Goal: Information Seeking & Learning: Learn about a topic

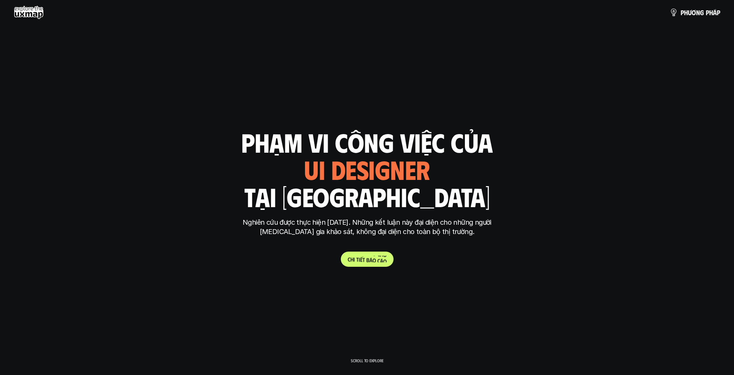
click at [371, 256] on p "C h i t i ế t b á o c á o" at bounding box center [367, 259] width 39 height 7
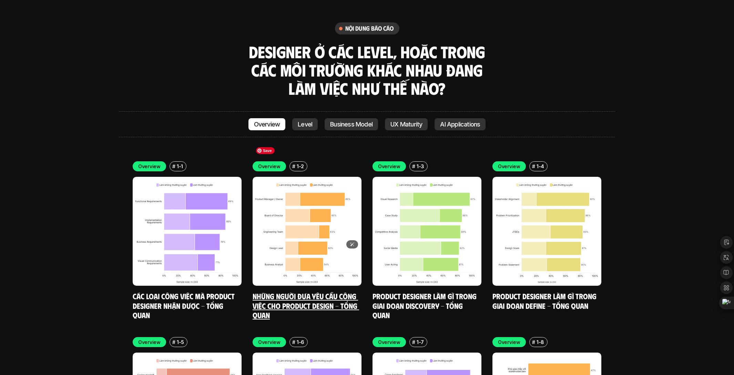
scroll to position [2440, 0]
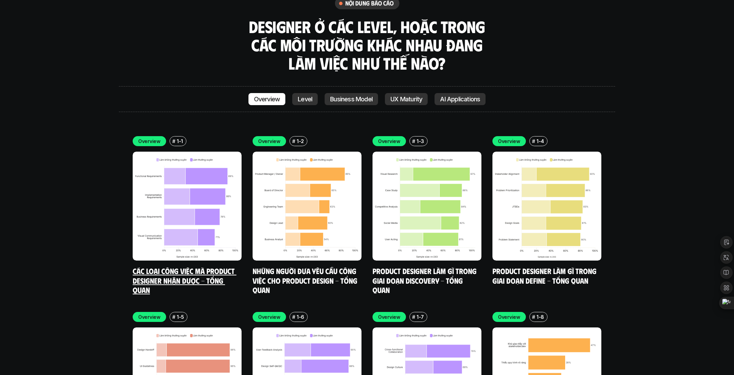
click at [181, 266] on link "Các loại công việc mà Product Designer nhận được - Tổng quan" at bounding box center [185, 280] width 104 height 28
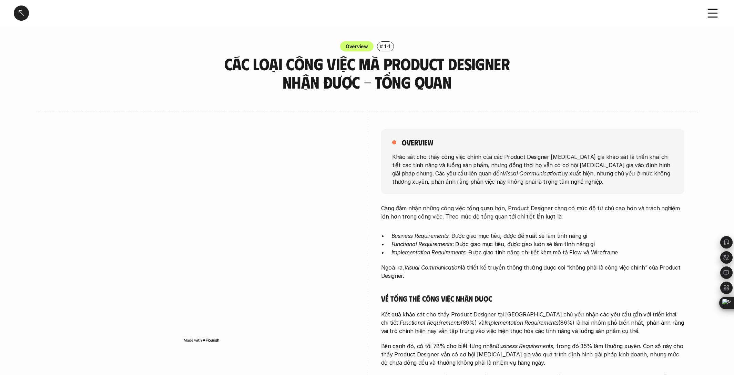
scroll to position [1, 0]
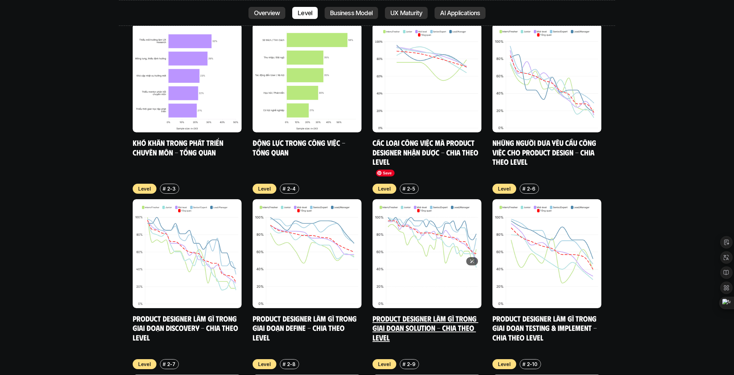
scroll to position [2918, 0]
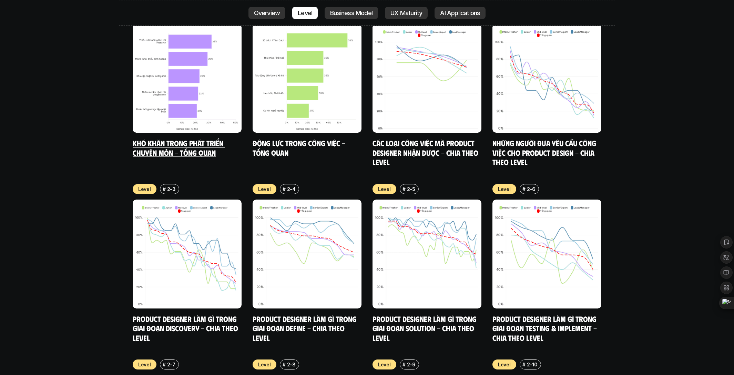
click at [199, 138] on link "Khó khăn trong phát triển chuyên môn - Tổng quan" at bounding box center [179, 147] width 92 height 19
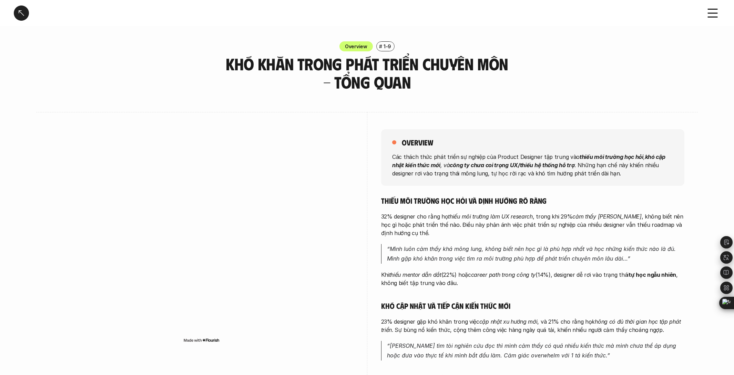
click at [438, 245] on p "“Mình luôn cảm thấy khá mông lung, không biết nên học gì là phù hợp nhất và học…" at bounding box center [535, 254] width 297 height 20
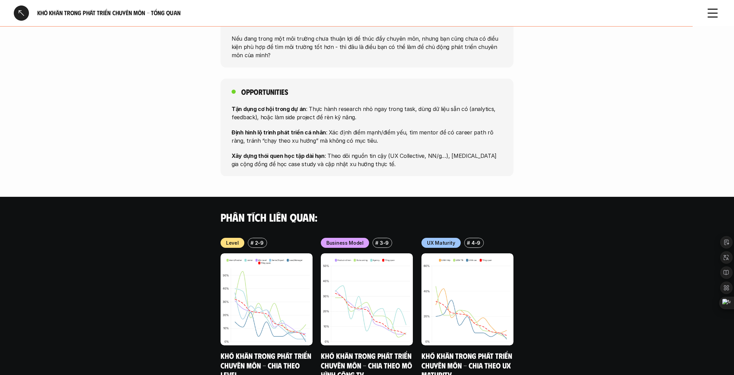
scroll to position [473, 0]
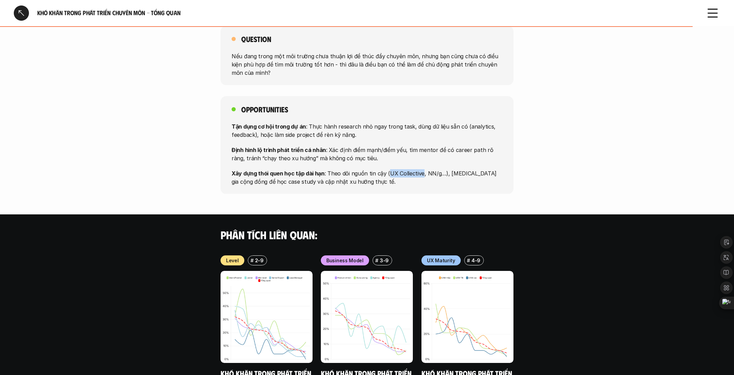
drag, startPoint x: 386, startPoint y: 171, endPoint x: 418, endPoint y: 171, distance: 32.4
click at [418, 171] on p "Xây dựng thói quen học tập dài hạn : Theo dõi nguồn tin cậy (UX Collective, NN/…" at bounding box center [366, 177] width 271 height 17
click at [421, 171] on p "Xây dựng thói quen học tập dài hạn : Theo dõi nguồn tin cậy (UX Collective, NN/…" at bounding box center [366, 177] width 271 height 17
drag, startPoint x: 423, startPoint y: 172, endPoint x: 436, endPoint y: 174, distance: 12.9
click at [436, 174] on p "Xây dựng thói quen học tập dài hạn : Theo dõi nguồn tin cậy (UX Collective, NN/…" at bounding box center [366, 177] width 271 height 17
